Goal: Task Accomplishment & Management: Complete application form

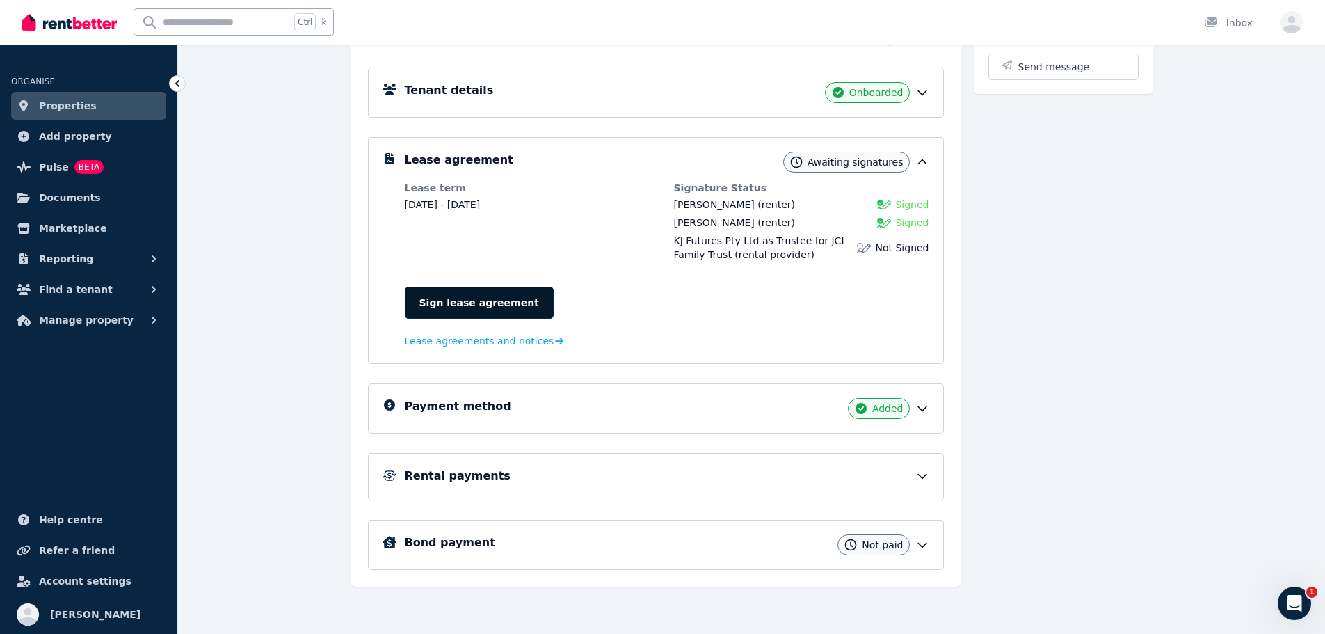
click at [456, 303] on link "Sign lease agreement" at bounding box center [479, 303] width 149 height 32
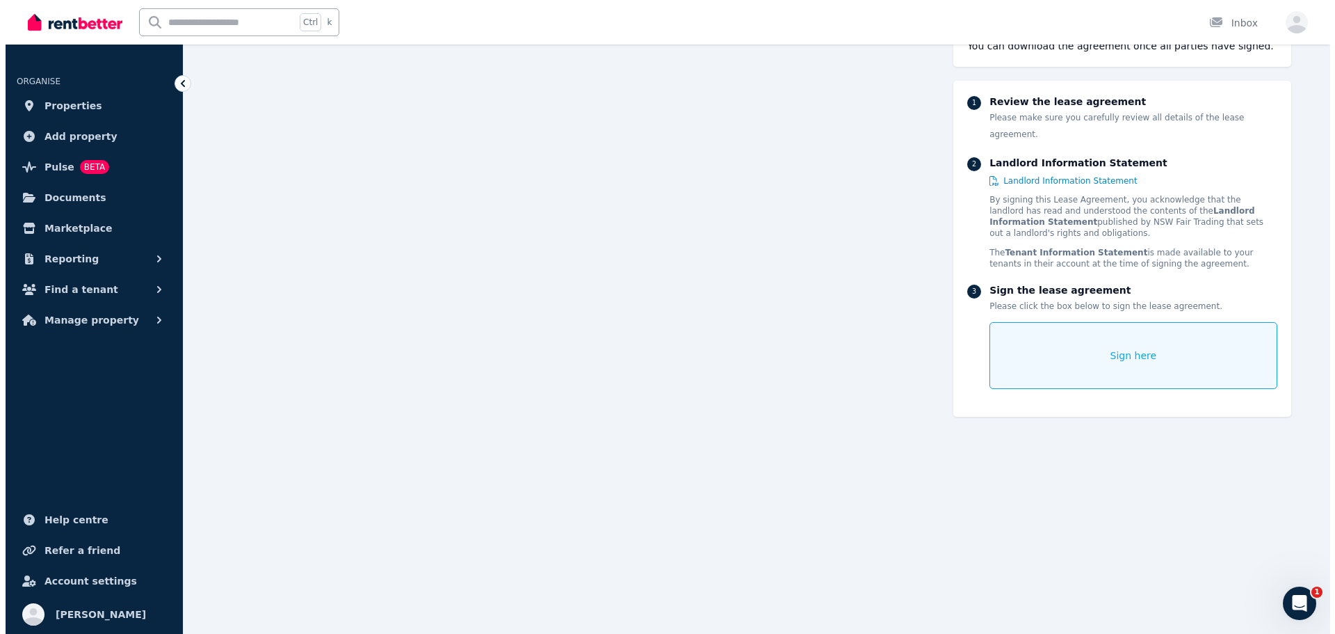
scroll to position [16957, 0]
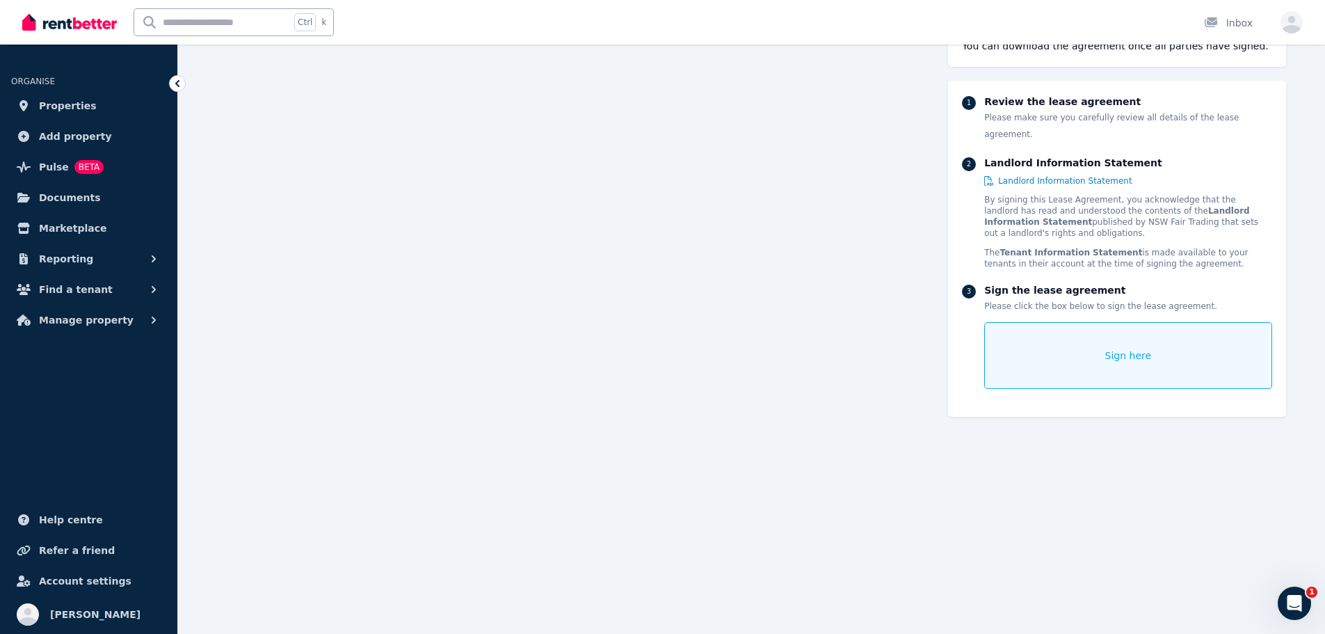
click at [1095, 344] on div "Sign here" at bounding box center [1127, 355] width 287 height 67
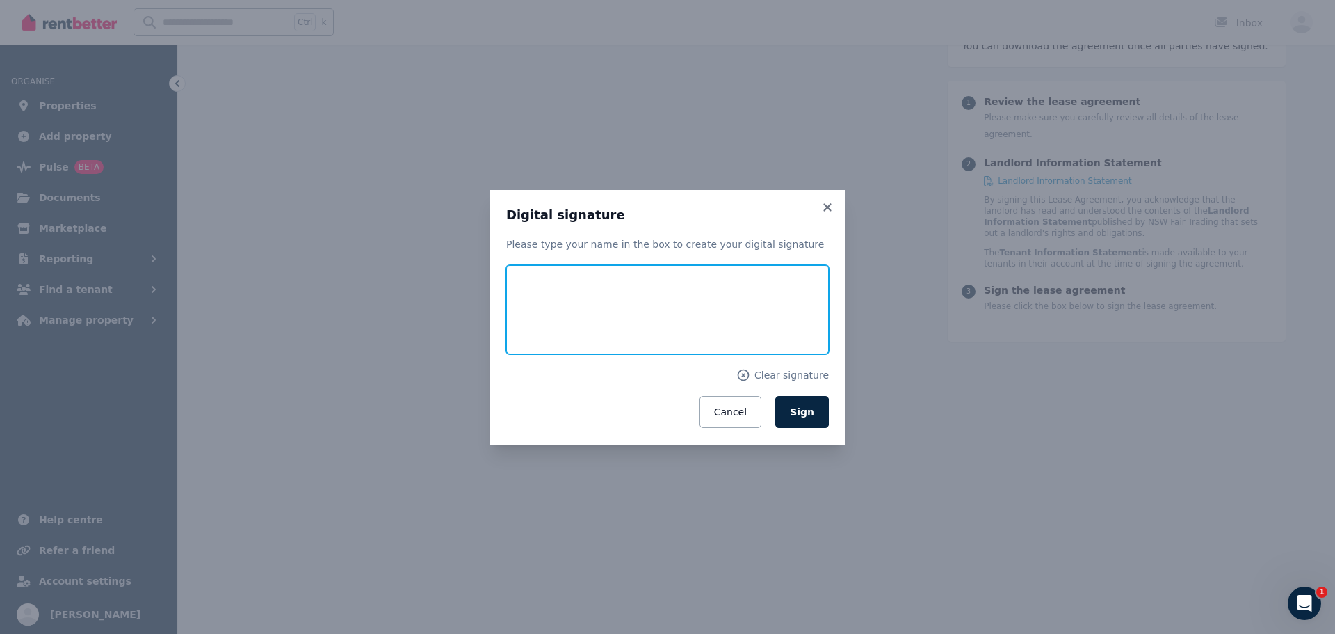
click at [579, 307] on input "text" at bounding box center [667, 309] width 323 height 89
type input "**********"
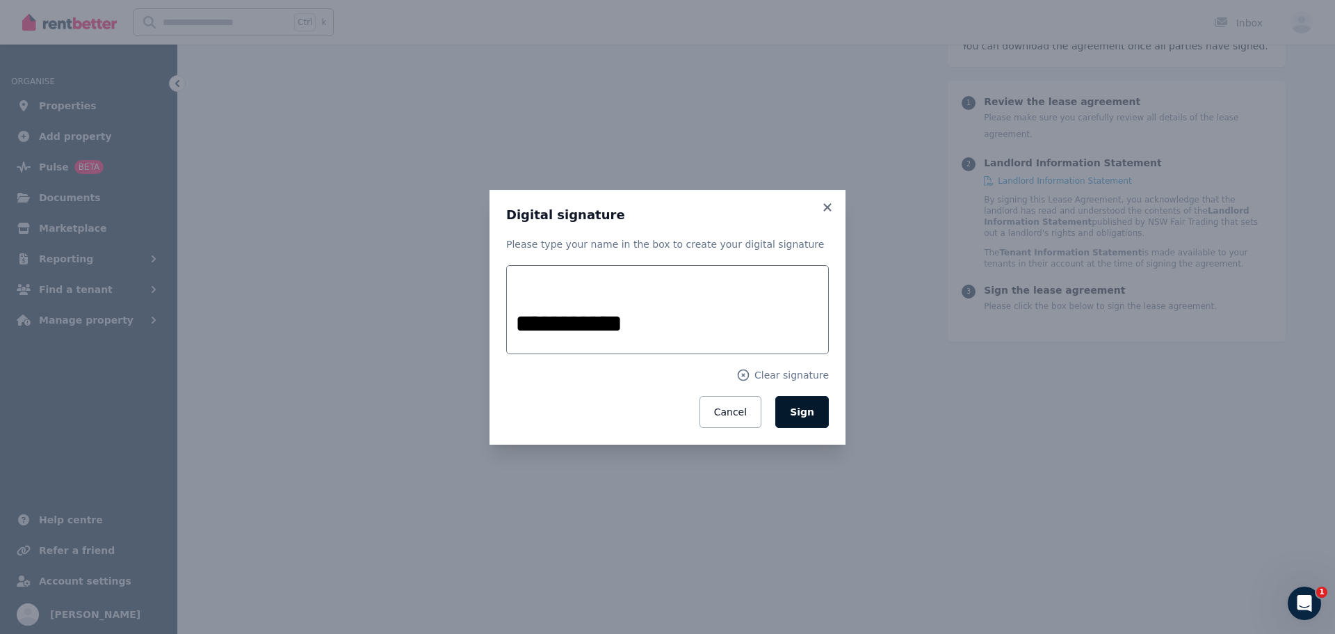
click at [811, 407] on span "Sign" at bounding box center [802, 411] width 24 height 11
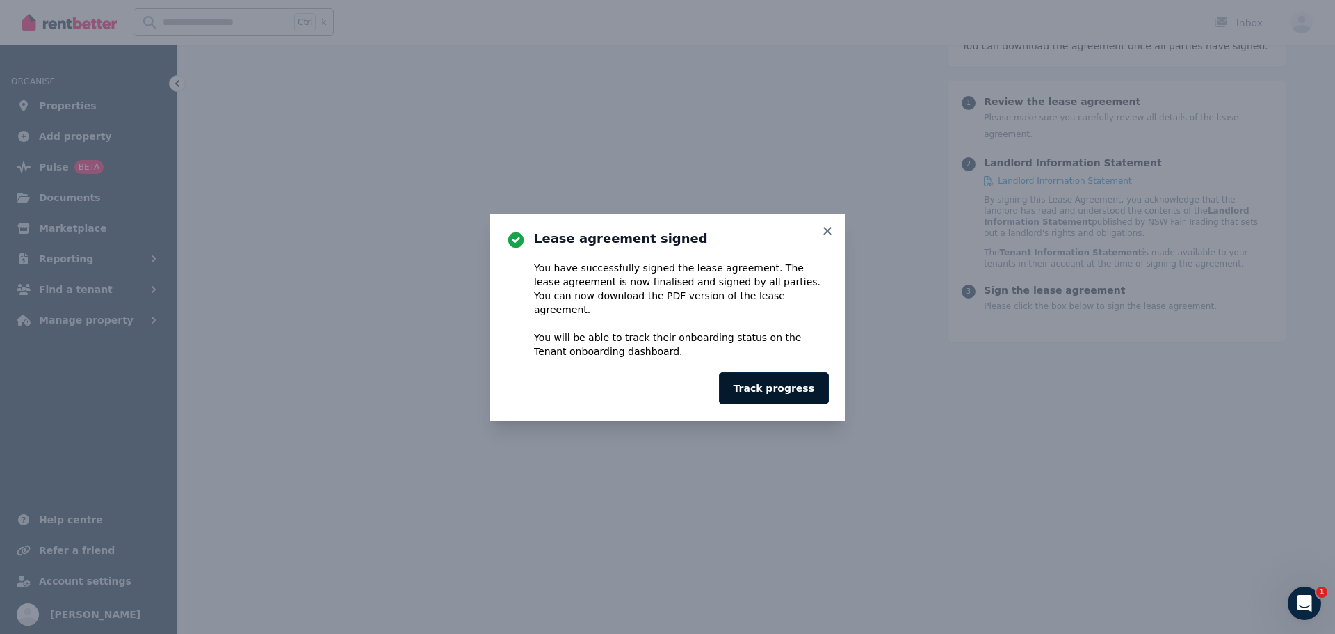
click at [785, 384] on button "Track progress" at bounding box center [774, 388] width 110 height 32
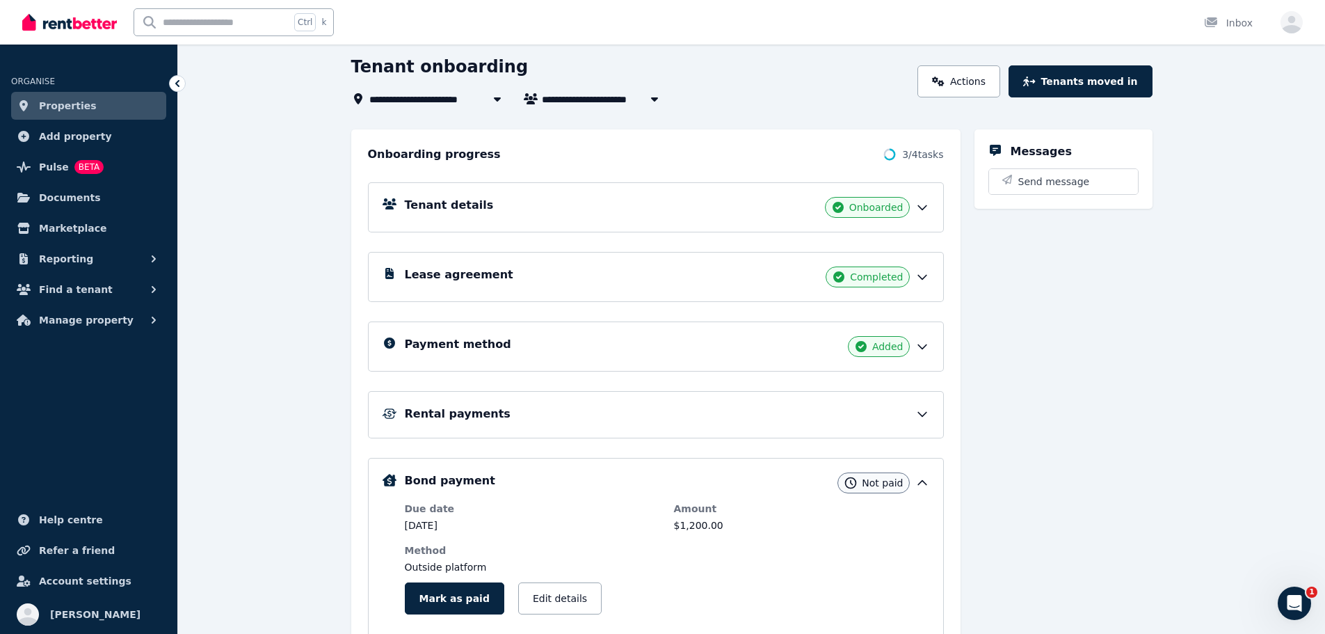
scroll to position [209, 0]
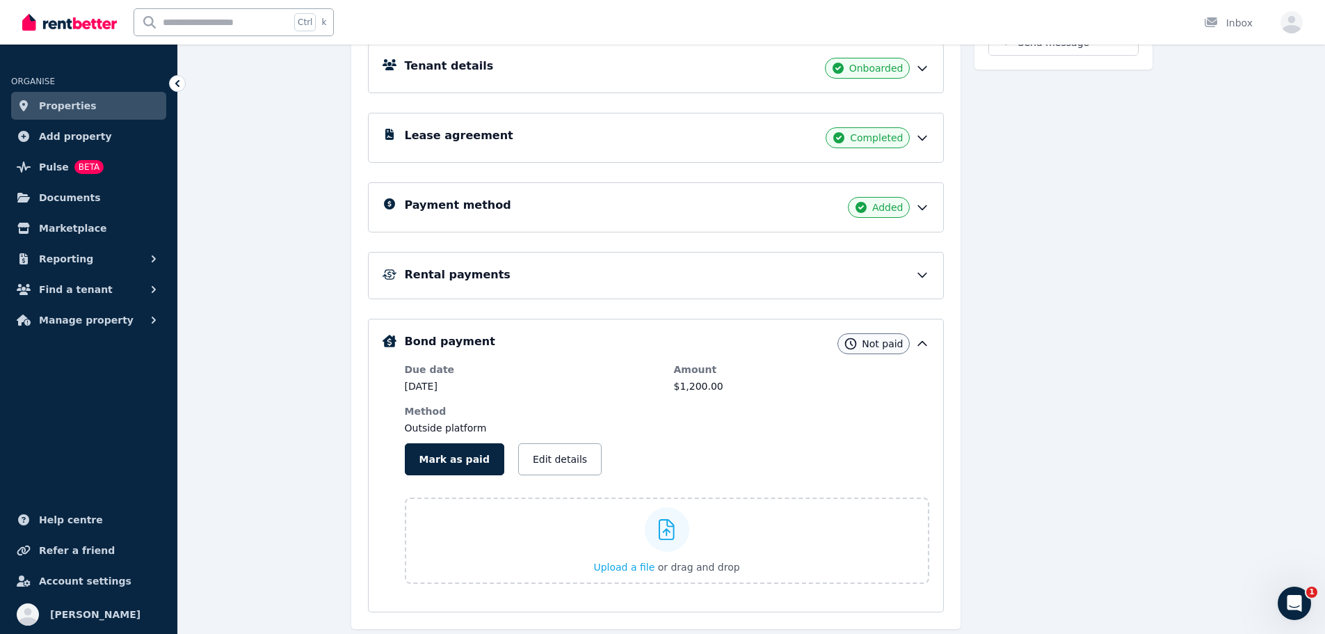
click at [641, 274] on div "Rental payments" at bounding box center [667, 274] width 524 height 17
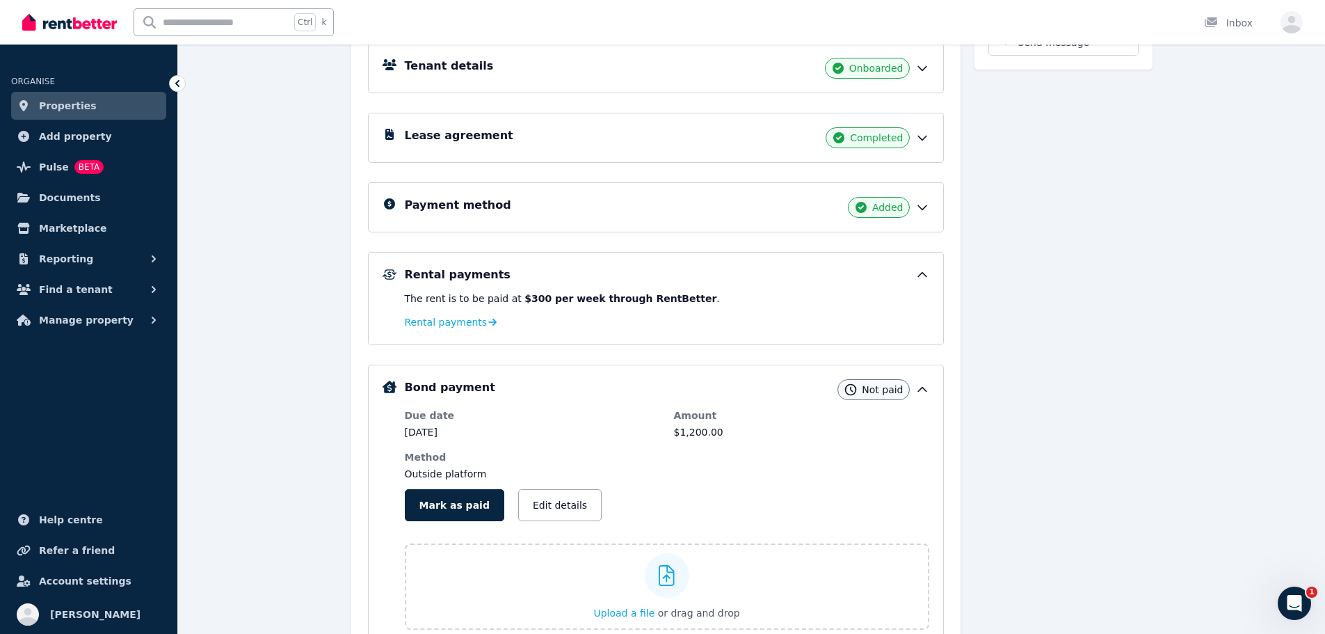
click at [641, 274] on div "Rental payments" at bounding box center [667, 274] width 524 height 17
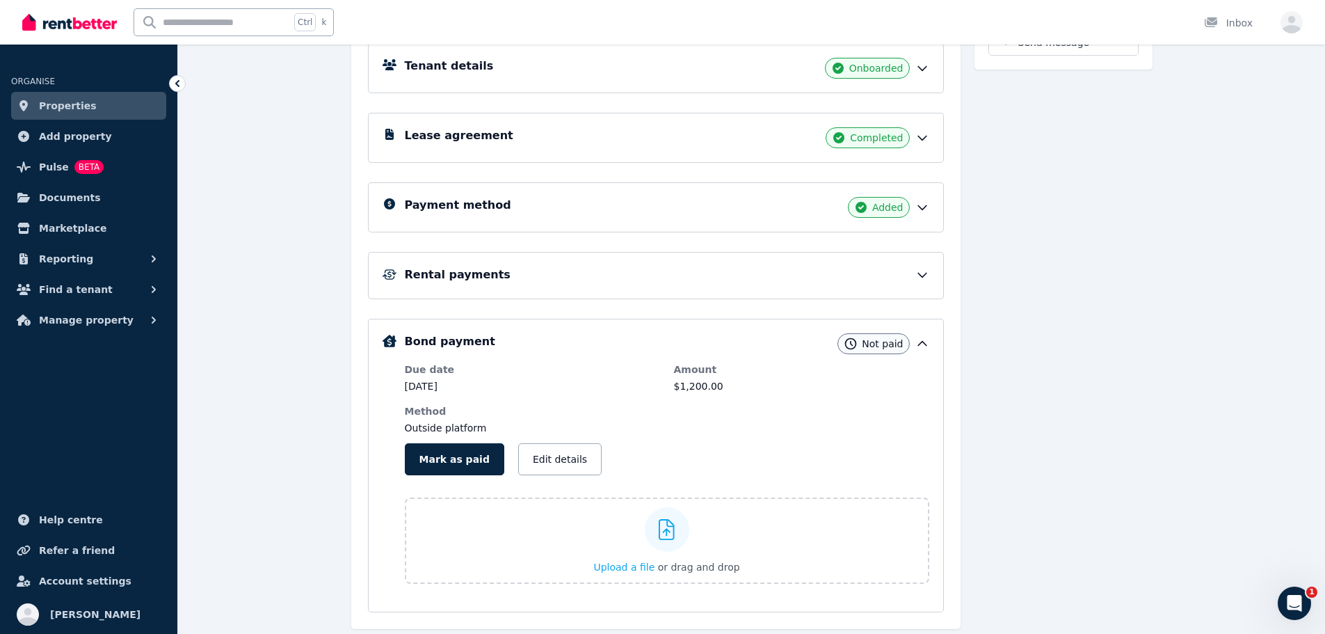
click at [517, 276] on div "Rental payments" at bounding box center [667, 274] width 524 height 17
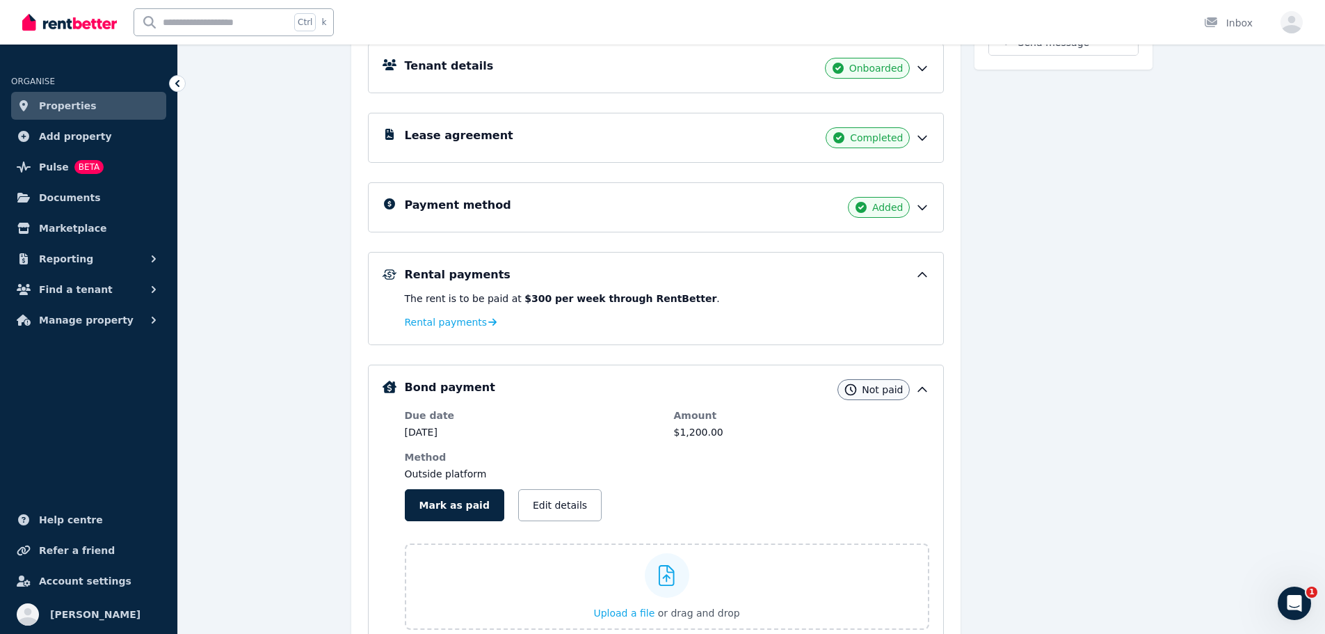
click at [517, 276] on div "Rental payments" at bounding box center [667, 274] width 524 height 17
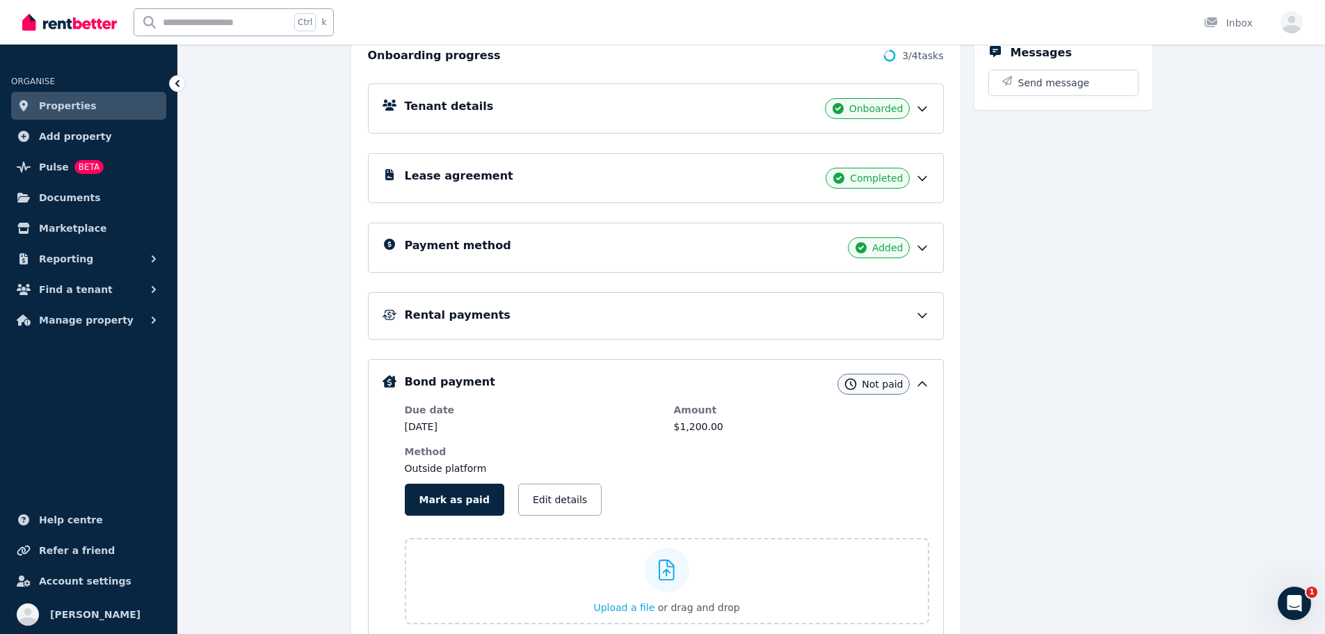
scroll to position [42, 0]
